Goal: Information Seeking & Learning: Learn about a topic

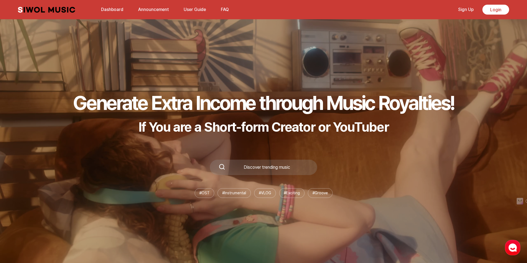
click at [222, 7] on button "FAQ" at bounding box center [224, 9] width 15 height 13
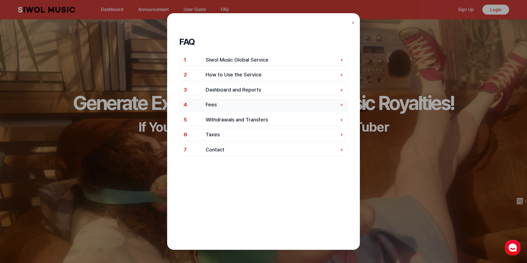
click at [247, 102] on button "4 Fees +" at bounding box center [263, 105] width 168 height 12
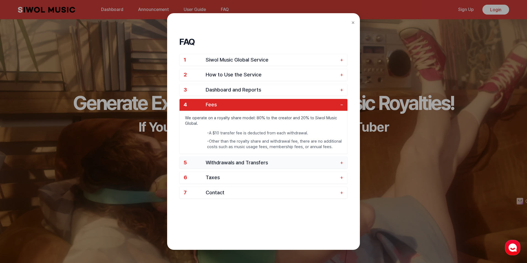
click at [246, 162] on span "Withdrawals and Transfers" at bounding box center [272, 163] width 132 height 6
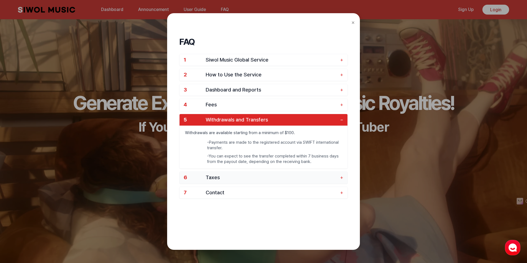
click at [262, 182] on button "6 Taxes +" at bounding box center [263, 178] width 168 height 12
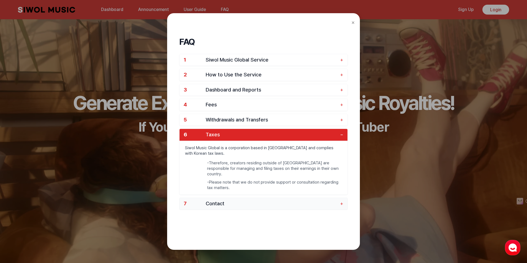
click at [244, 201] on span "Contact" at bounding box center [272, 204] width 132 height 6
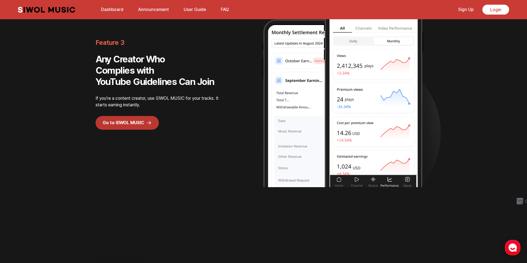
scroll to position [1014, 0]
